Goal: Task Accomplishment & Management: Manage account settings

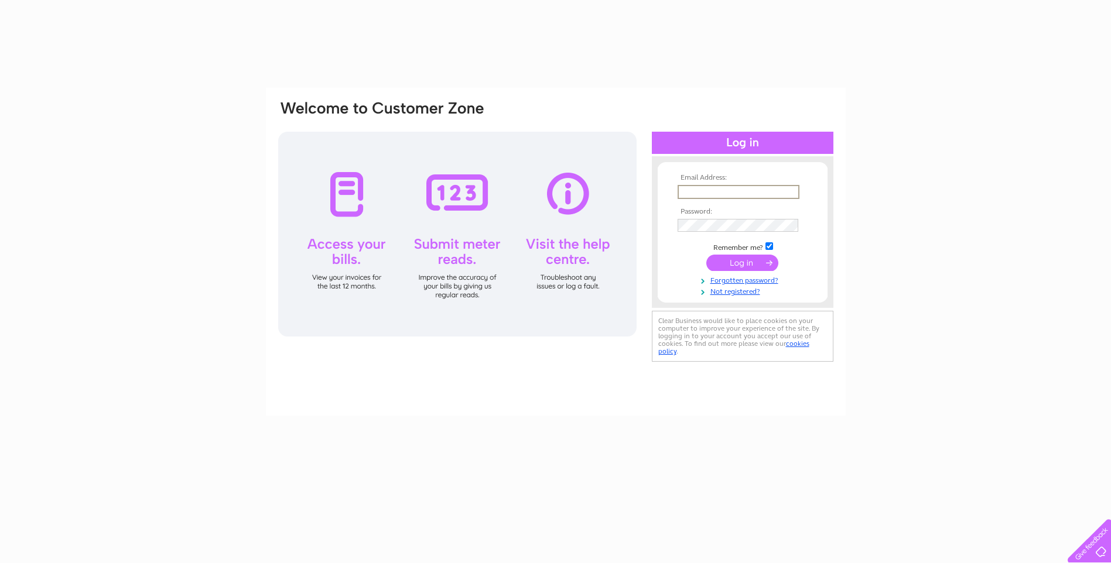
click at [753, 191] on input "text" at bounding box center [739, 192] width 122 height 14
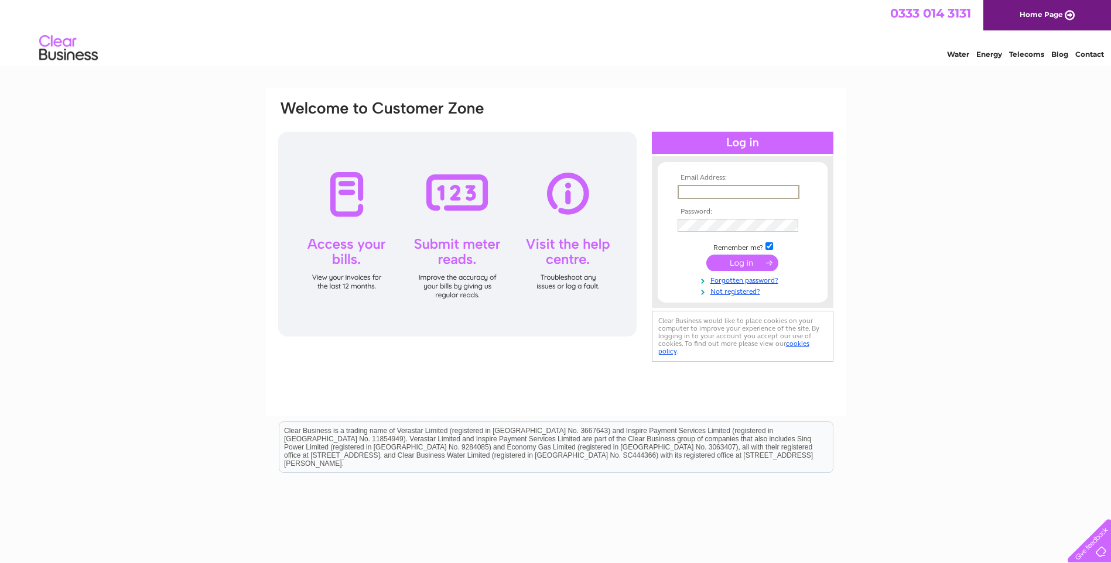
type input "stay@broadbayhouse.co.uk"
click at [706, 255] on input "submit" at bounding box center [742, 263] width 72 height 16
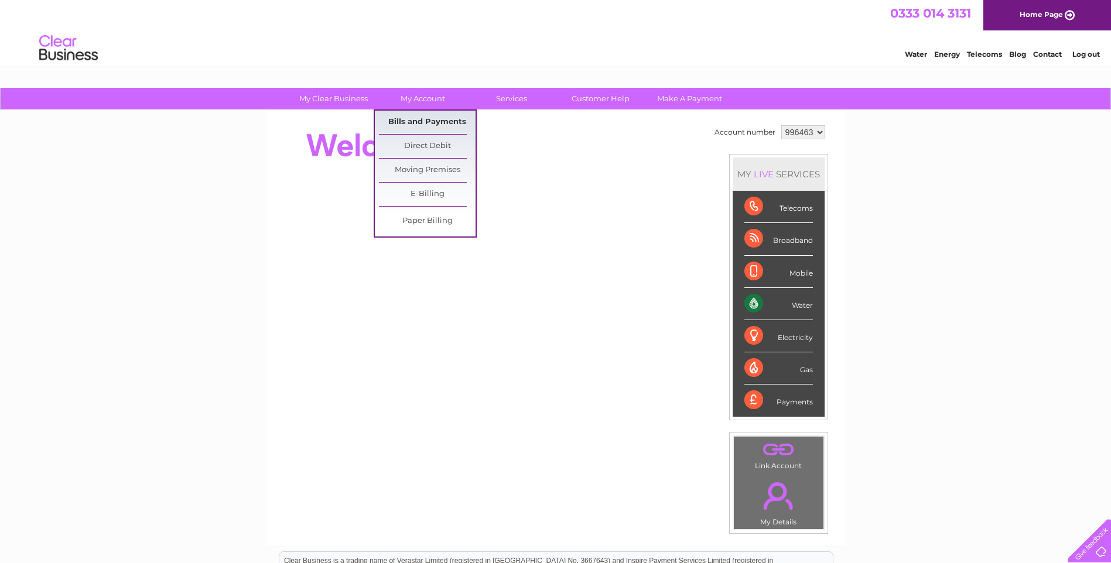
click at [424, 117] on link "Bills and Payments" at bounding box center [427, 122] width 97 height 23
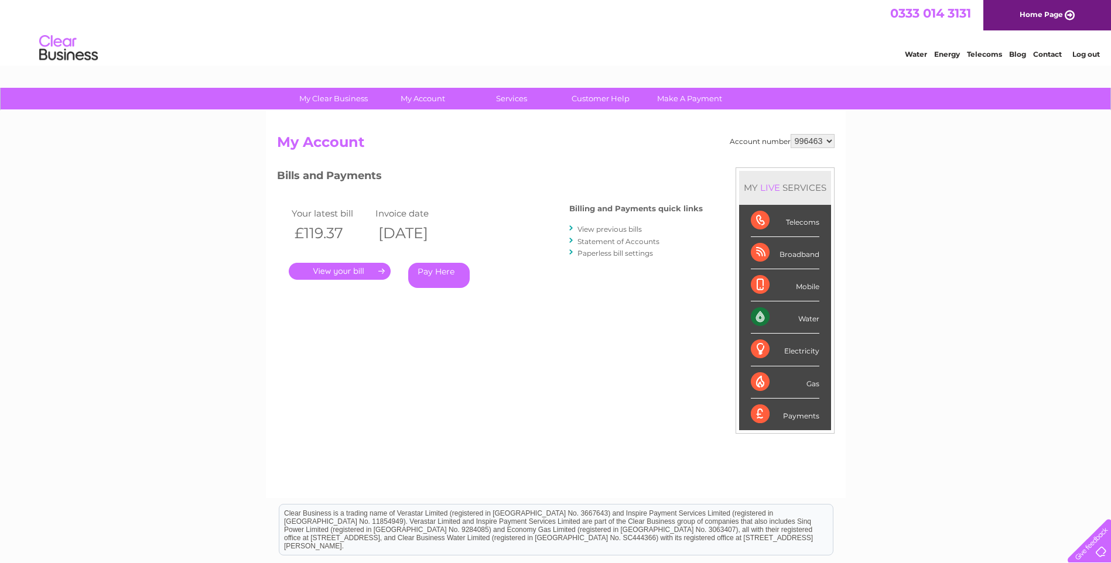
click at [347, 270] on link "." at bounding box center [340, 271] width 102 height 17
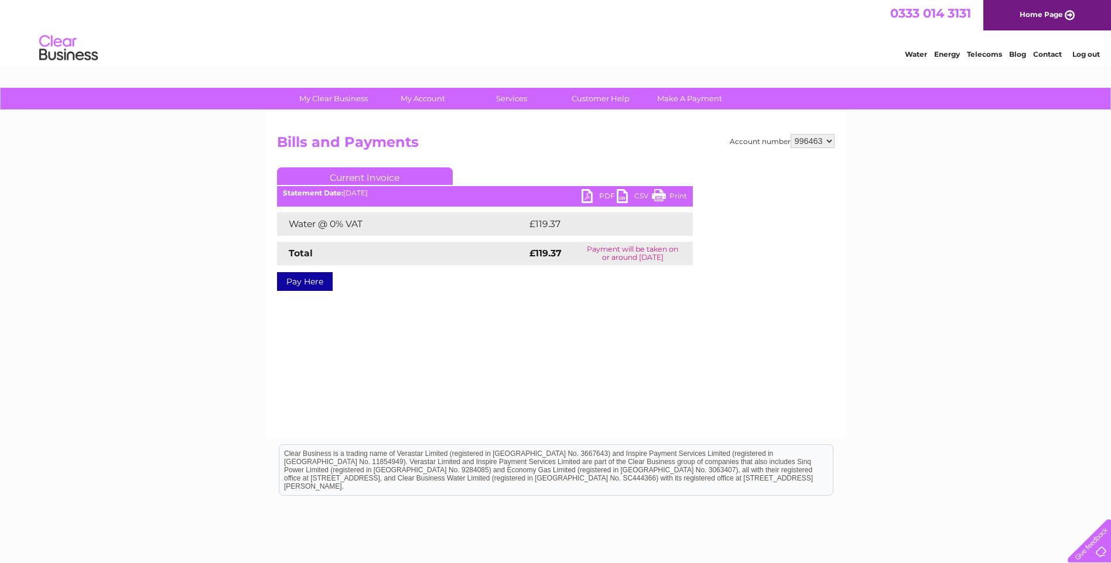
click at [678, 197] on link "Print" at bounding box center [669, 197] width 35 height 17
click at [1085, 54] on link "Log out" at bounding box center [1086, 54] width 28 height 9
